Goal: Task Accomplishment & Management: Use online tool/utility

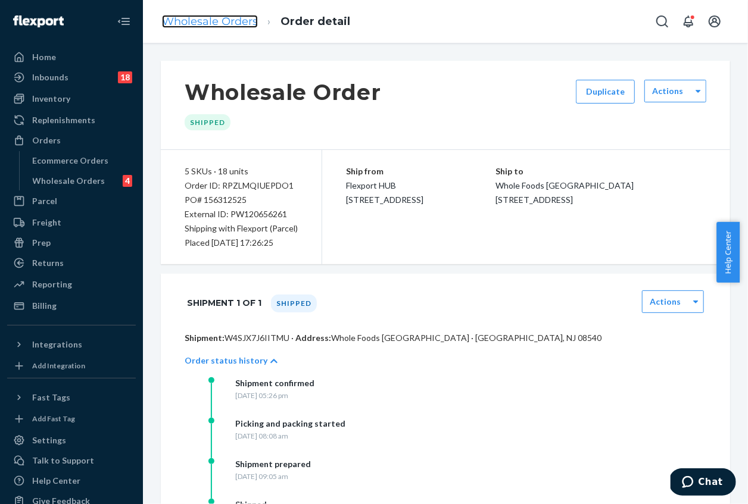
click at [217, 16] on link "Wholesale Orders" at bounding box center [210, 21] width 96 height 13
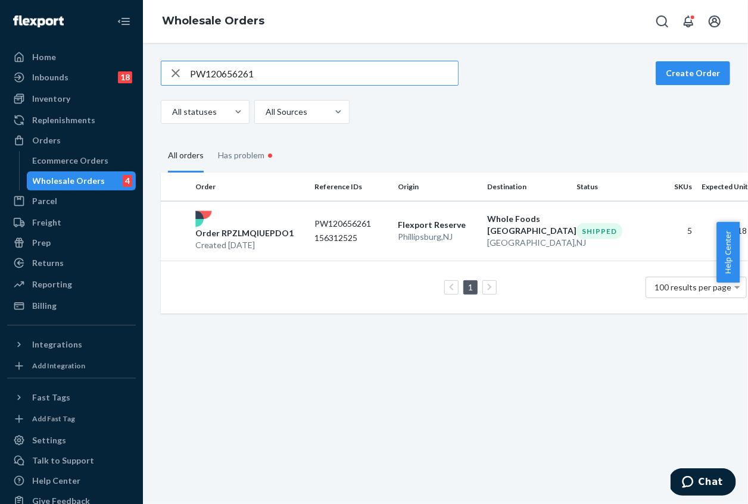
click at [232, 67] on input "PW120656261" at bounding box center [324, 73] width 268 height 24
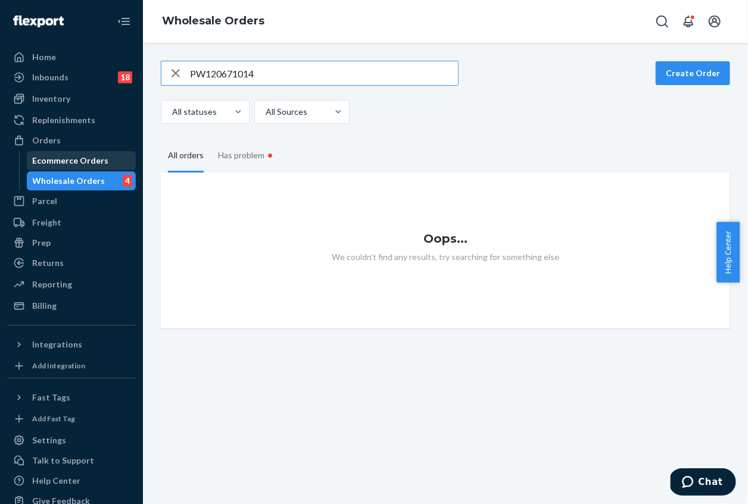
type input "PW120671014"
click at [43, 164] on div "Ecommerce Orders" at bounding box center [71, 161] width 76 height 12
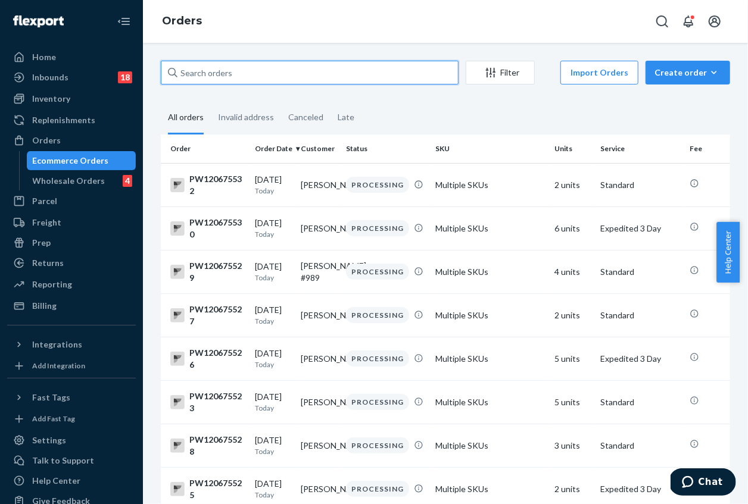
click at [237, 77] on input "text" at bounding box center [310, 73] width 298 height 24
paste input "PW120671014"
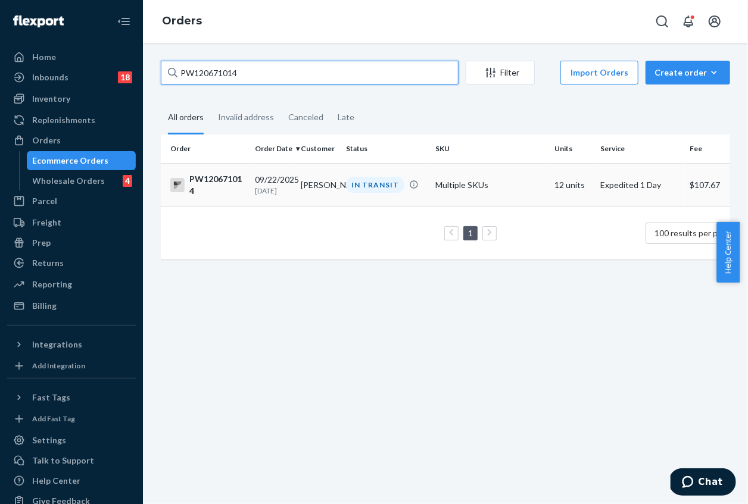
type input "PW120671014"
click at [245, 182] on td "PW120671014" at bounding box center [205, 184] width 89 height 43
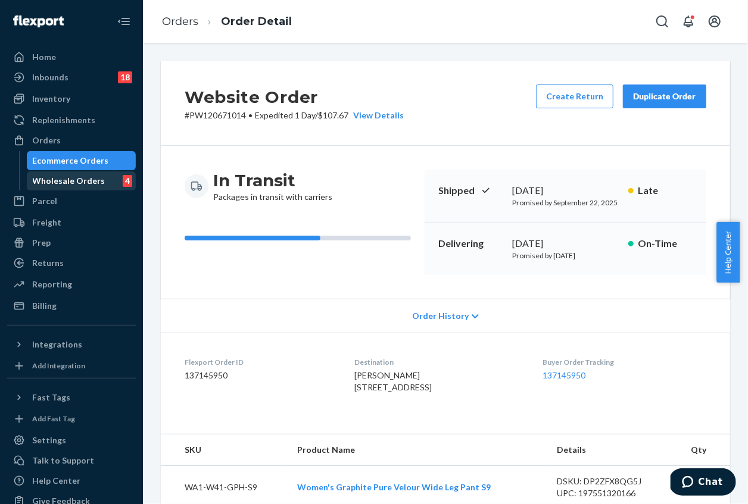
click at [84, 177] on div "Wholesale Orders" at bounding box center [69, 181] width 73 height 12
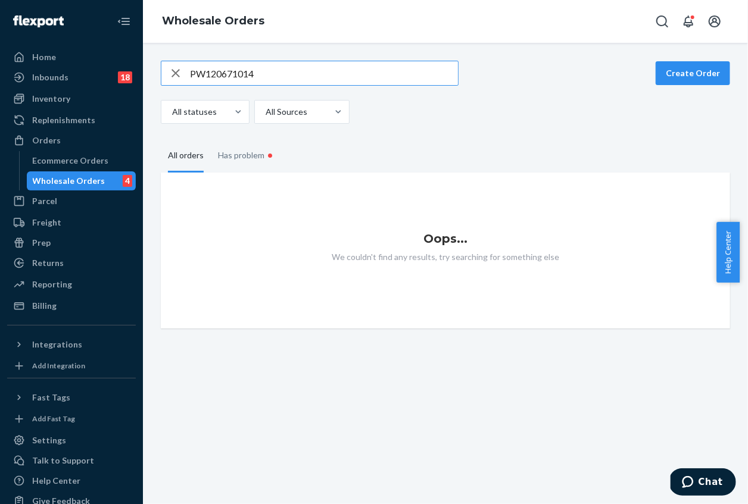
click at [263, 70] on input "PW120671014" at bounding box center [324, 73] width 268 height 24
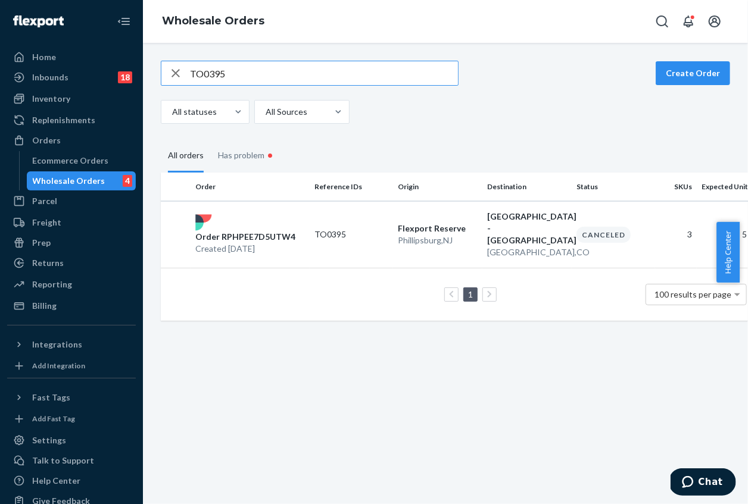
click at [242, 73] on input "TO0395" at bounding box center [324, 73] width 268 height 24
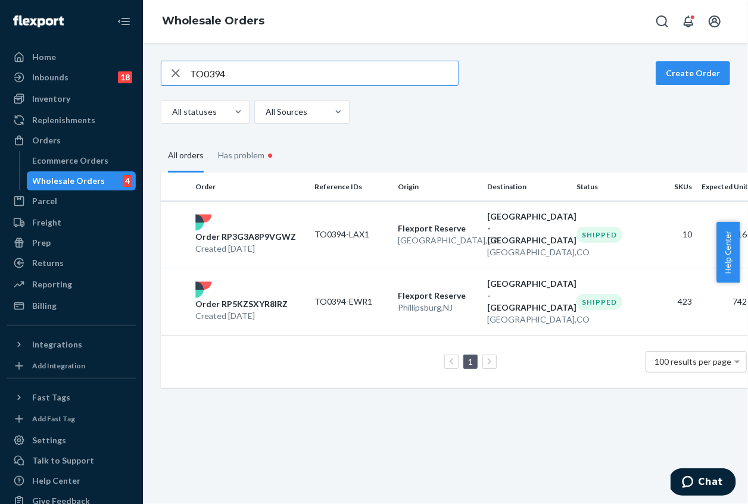
type input "TO0394"
click at [391, 125] on div "TO0394 Create Order All statuses All Sources All orders Has problem • Order Ref…" at bounding box center [445, 224] width 587 height 327
click at [280, 286] on div "Order RP5KZSXYR8IRZ Created [DATE]" at bounding box center [250, 302] width 119 height 40
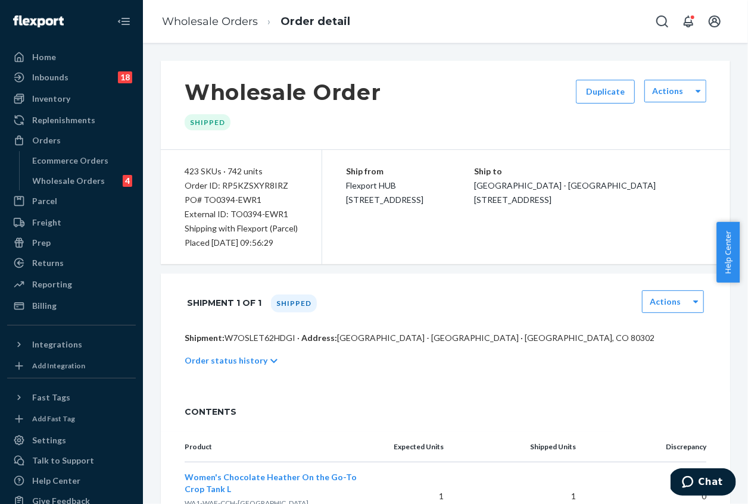
click at [227, 355] on p "Order status history" at bounding box center [226, 361] width 83 height 12
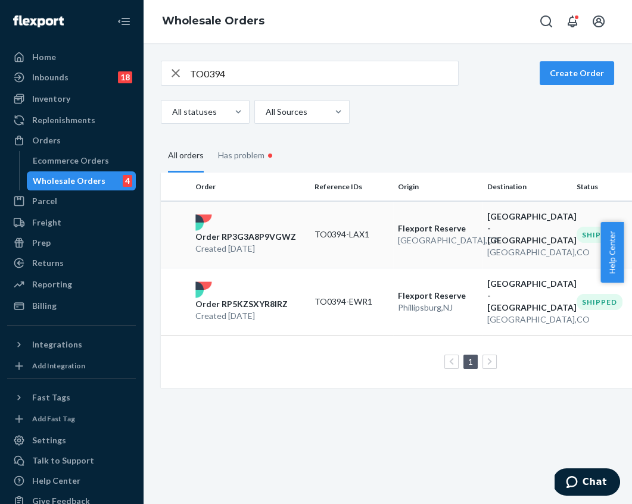
click at [283, 224] on div "Order RP3G3A8P9VGWZ Created [DATE]" at bounding box center [250, 234] width 119 height 40
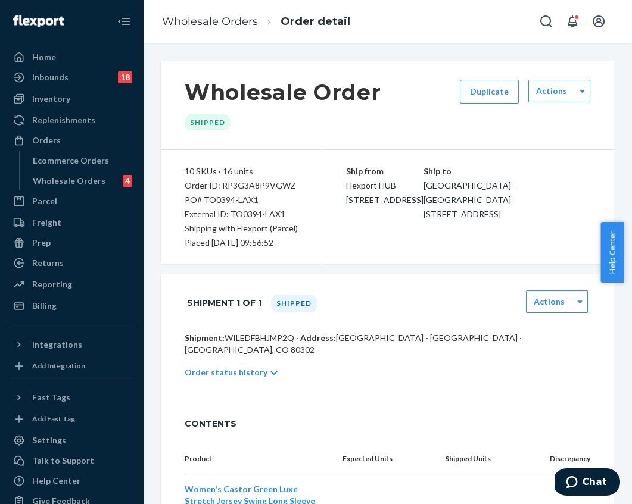
click at [241, 367] on p "Order status history" at bounding box center [226, 373] width 83 height 12
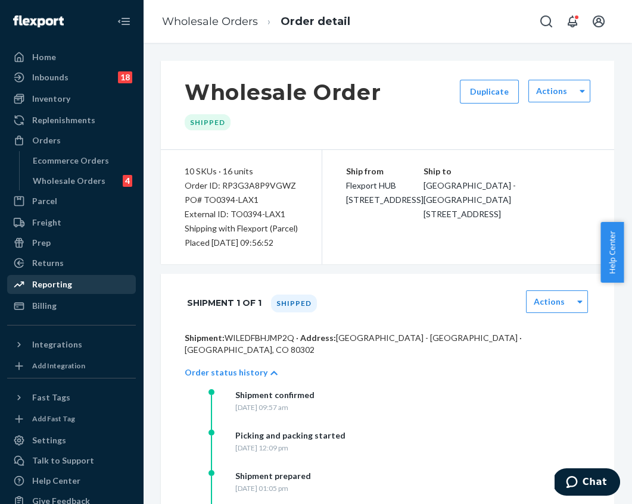
click at [61, 281] on div "Reporting" at bounding box center [52, 285] width 40 height 12
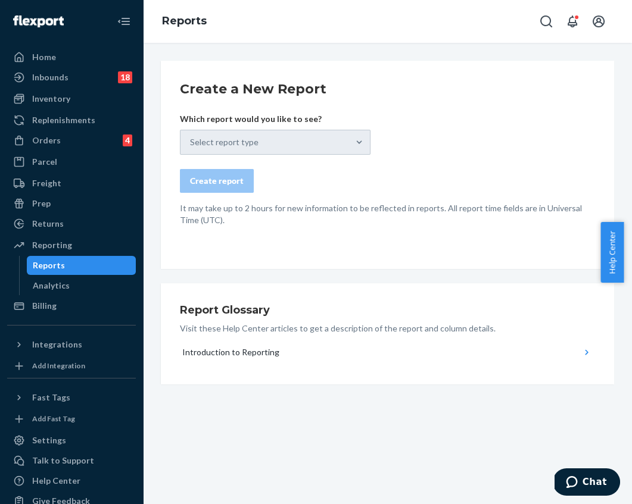
click at [216, 151] on div "Select report type" at bounding box center [275, 142] width 191 height 25
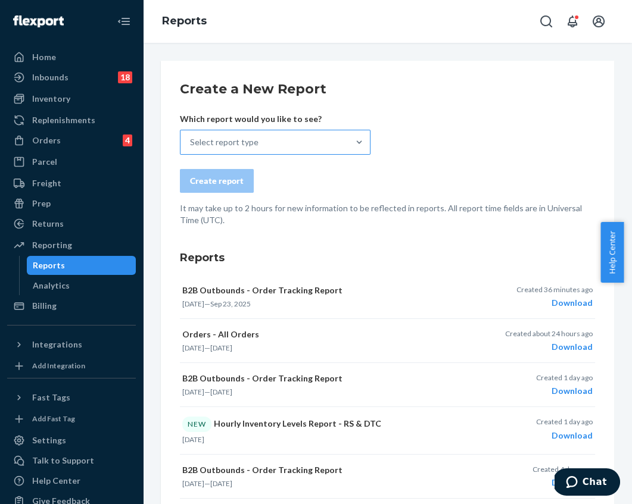
click at [244, 143] on div "Select report type" at bounding box center [224, 142] width 68 height 12
click at [191, 143] on input "Select report type" at bounding box center [190, 142] width 1 height 12
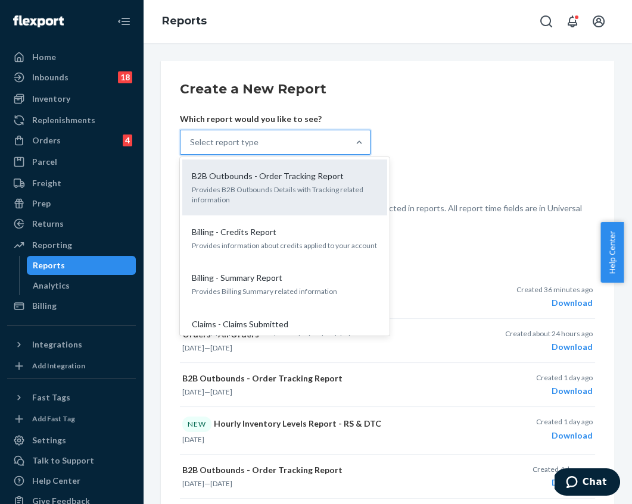
click at [241, 182] on p "B2B Outbounds - Order Tracking Report" at bounding box center [268, 176] width 152 height 12
click at [191, 148] on input "option B2B Outbounds - Order Tracking Report focused, 1 of 32. 32 results avail…" at bounding box center [190, 142] width 1 height 12
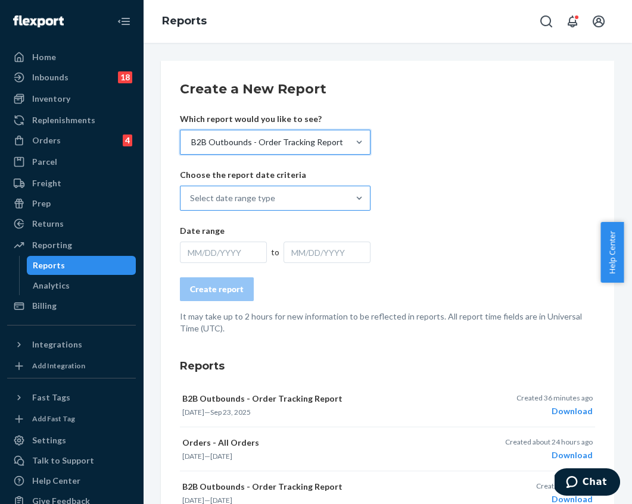
click at [251, 200] on div "Select date range type" at bounding box center [232, 198] width 85 height 12
click at [191, 200] on input "Select date range type" at bounding box center [190, 198] width 1 height 12
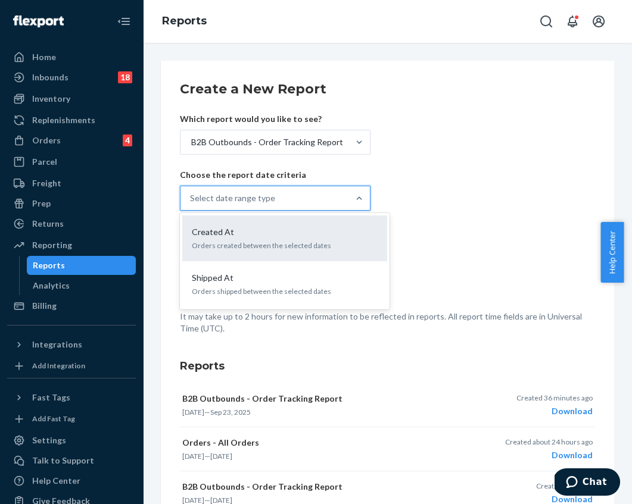
click at [248, 233] on div "Created At" at bounding box center [282, 232] width 191 height 12
click at [191, 204] on input "option Created At focused, 1 of 2. 2 results available. Use Up and Down to choo…" at bounding box center [190, 198] width 1 height 12
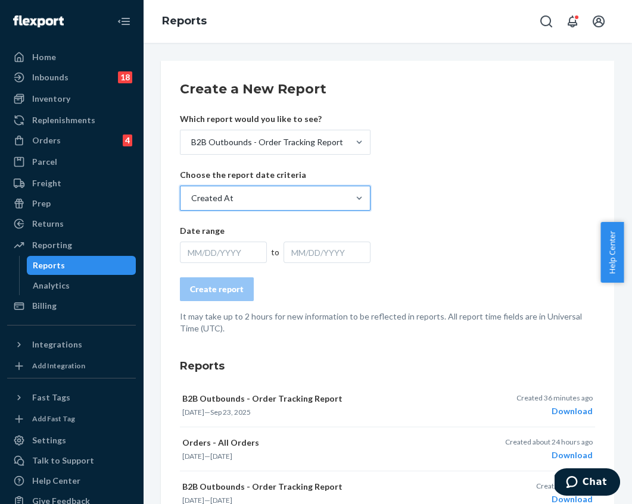
click at [239, 255] on div "MM/DD/YYYY" at bounding box center [223, 252] width 87 height 21
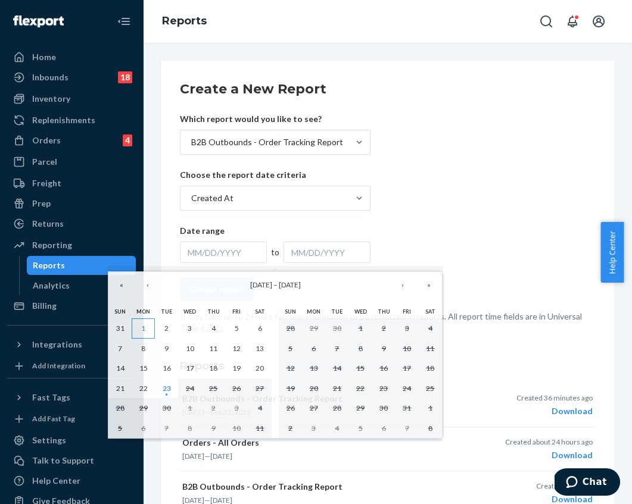
click at [139, 326] on button "1" at bounding box center [143, 329] width 23 height 20
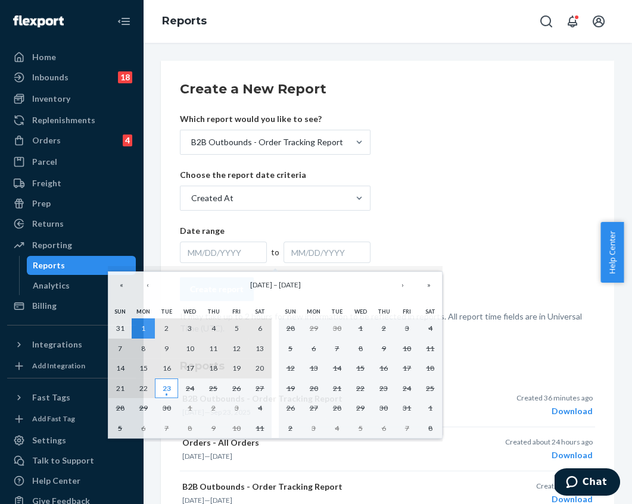
click at [159, 386] on button "23" at bounding box center [166, 389] width 23 height 20
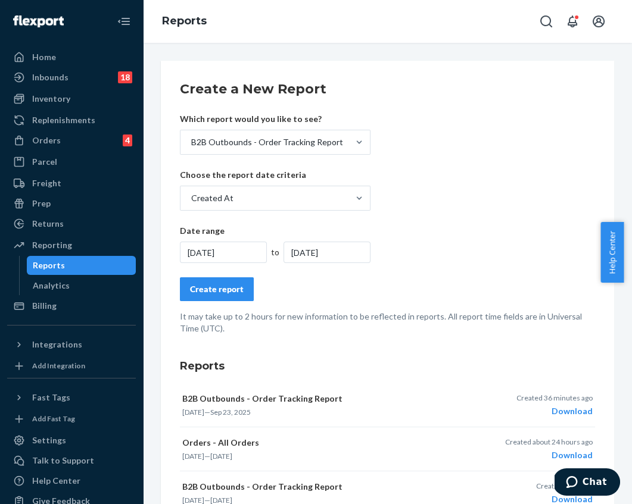
click at [238, 249] on div "[DATE]" at bounding box center [223, 252] width 87 height 21
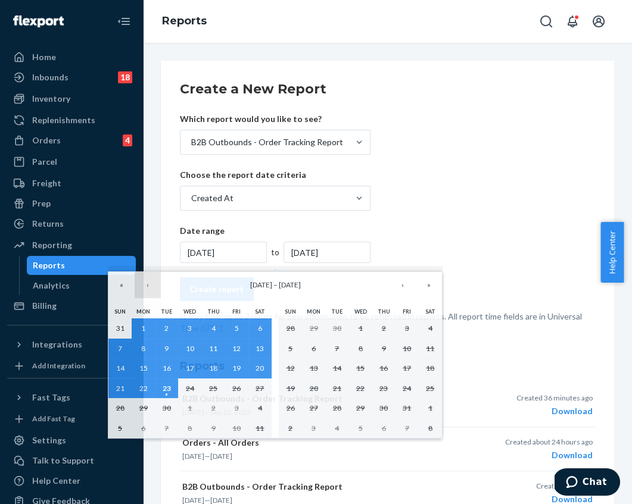
click at [146, 285] on button "‹" at bounding box center [148, 285] width 26 height 26
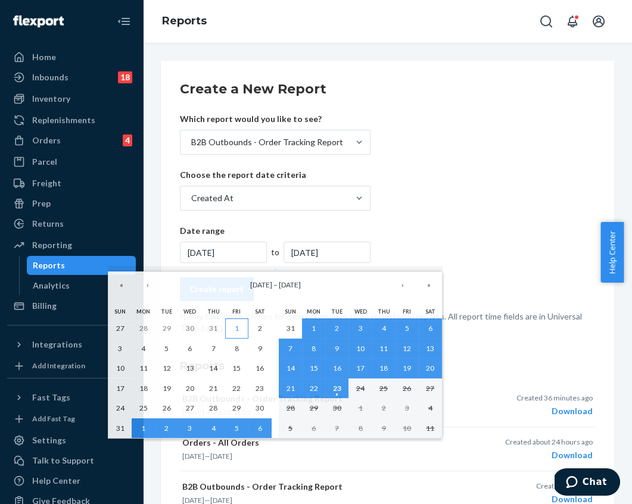
click at [235, 329] on abbr "1" at bounding box center [237, 328] width 4 height 9
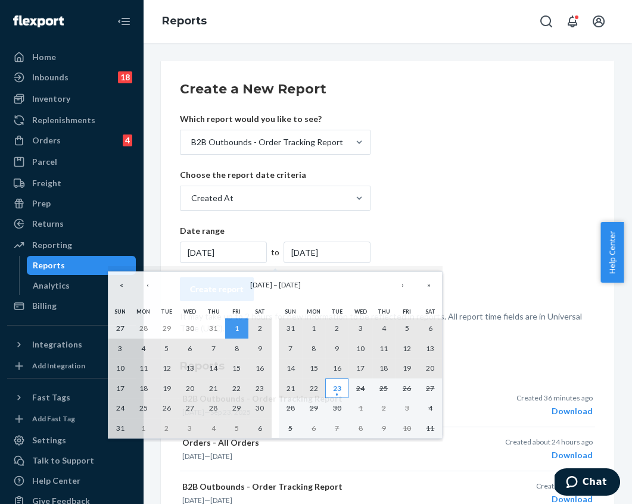
click at [334, 386] on abbr "23" at bounding box center [337, 388] width 8 height 9
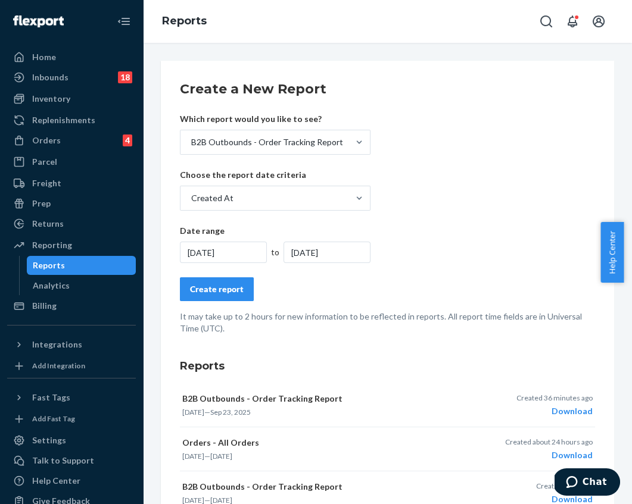
click at [230, 296] on button "Create report" at bounding box center [217, 289] width 74 height 24
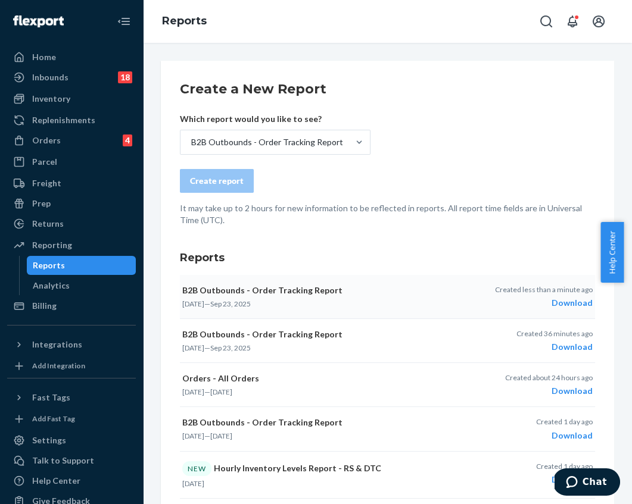
click at [547, 301] on div "Download" at bounding box center [544, 303] width 98 height 12
